Goal: Navigation & Orientation: Find specific page/section

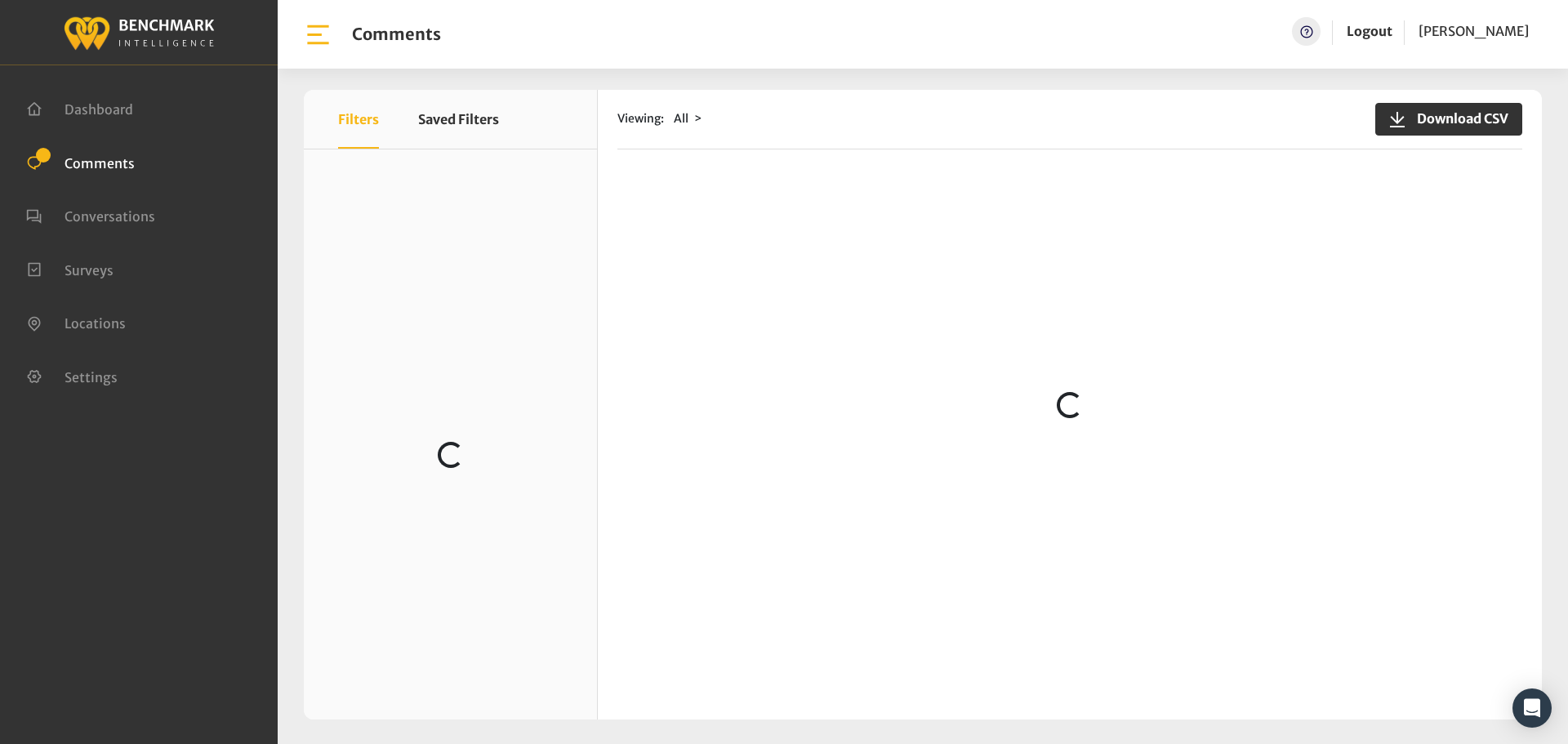
scroll to position [2122, 0]
click at [77, 149] on ul "Dashboard Comments Conversations Surveys" at bounding box center [139, 242] width 226 height 321
